Goal: Navigation & Orientation: Find specific page/section

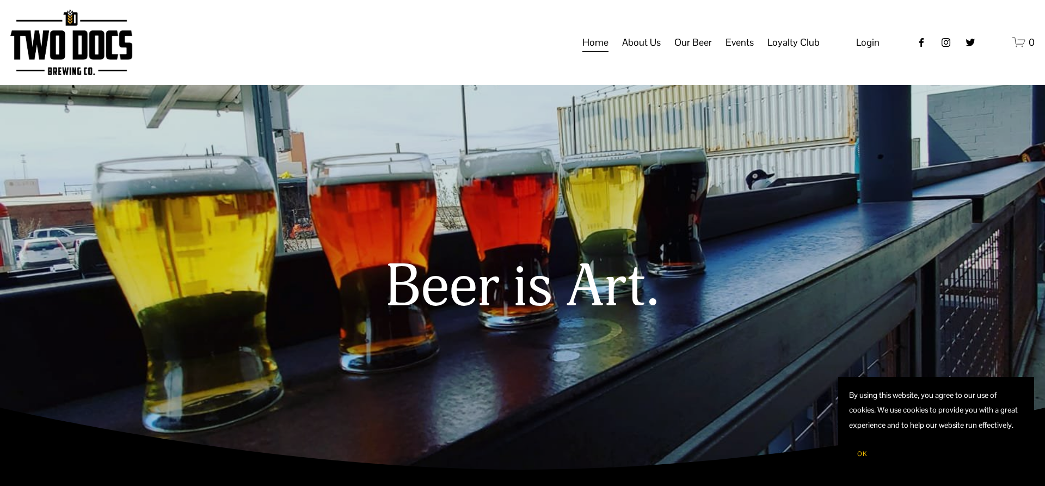
click at [639, 52] on span "About Us" at bounding box center [641, 42] width 39 height 19
click at [0, 0] on span "Our Mission" at bounding box center [0, 0] width 0 height 0
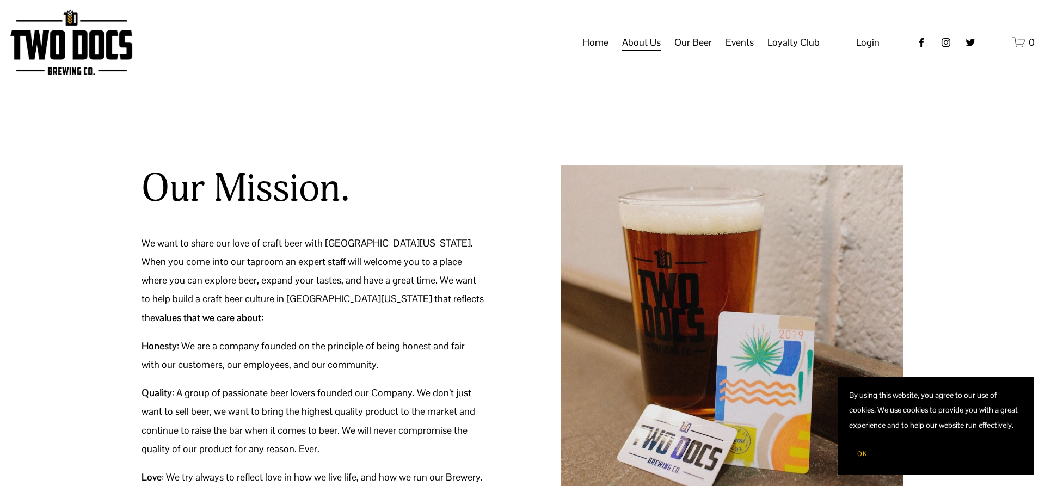
click at [859, 452] on span "OK" at bounding box center [862, 454] width 10 height 9
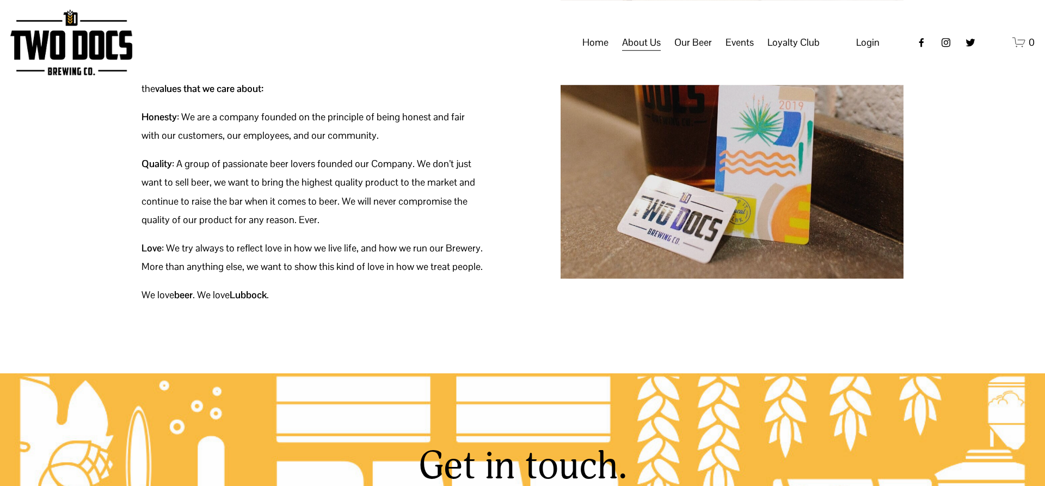
scroll to position [192, 0]
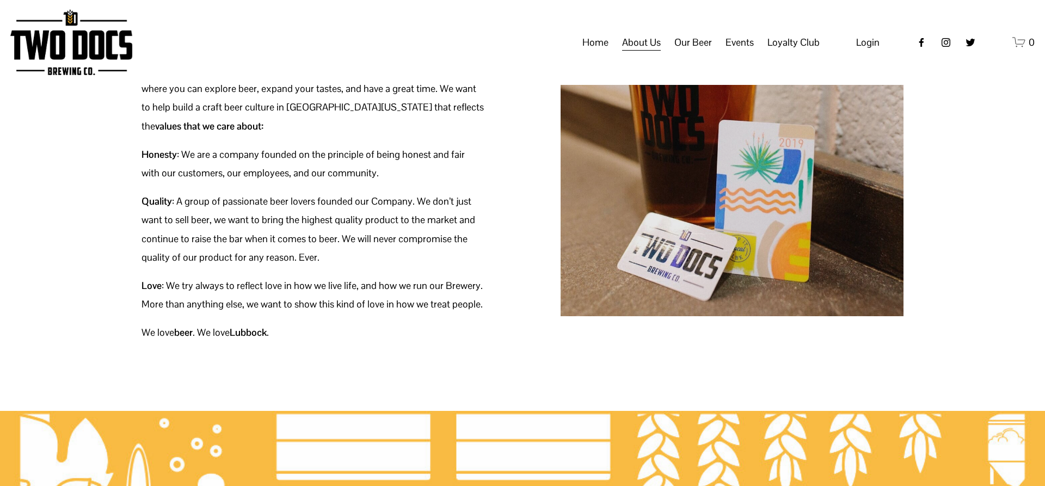
click at [593, 53] on link "Home" at bounding box center [595, 42] width 26 height 21
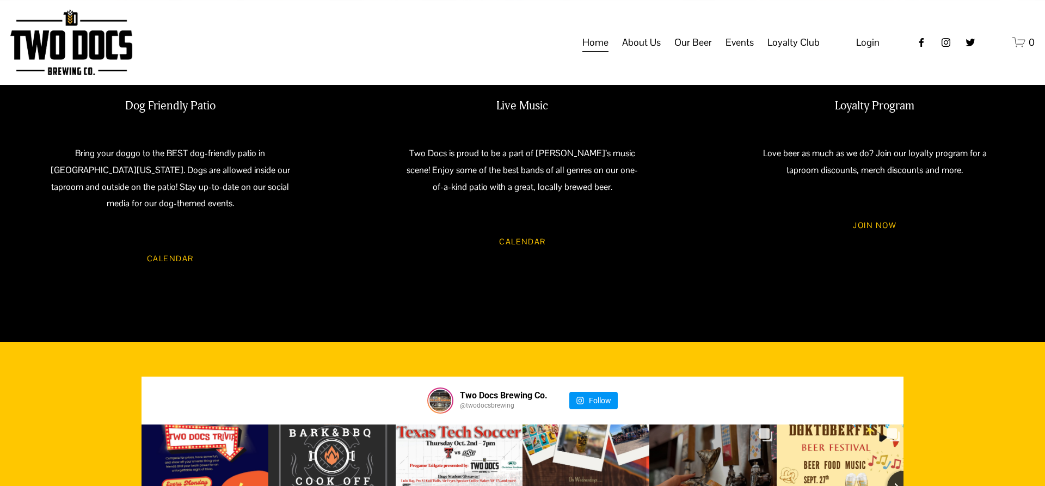
scroll to position [1144, 0]
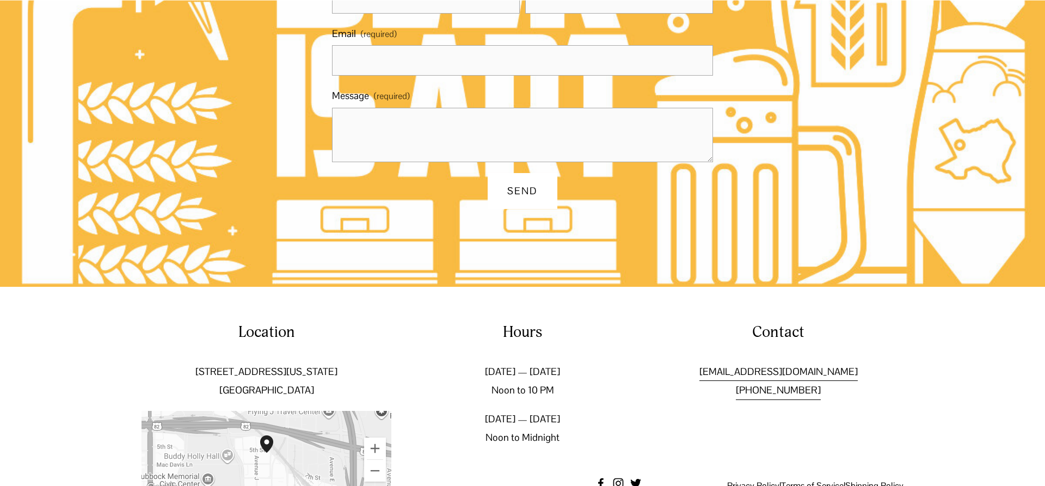
scroll to position [858, 0]
